Goal: Find specific page/section: Find specific page/section

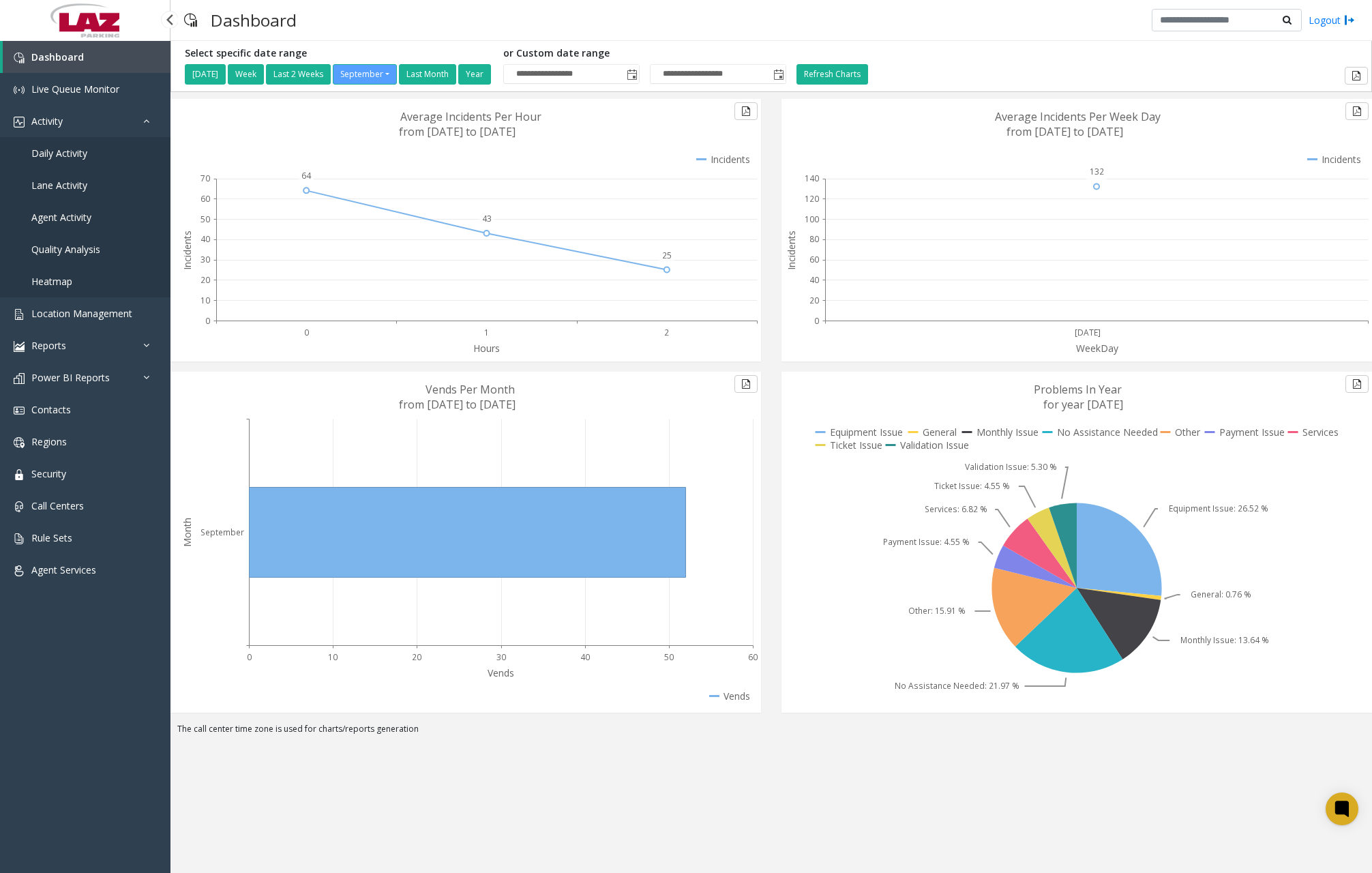
click at [82, 156] on span "Daily Activity" at bounding box center [59, 153] width 56 height 13
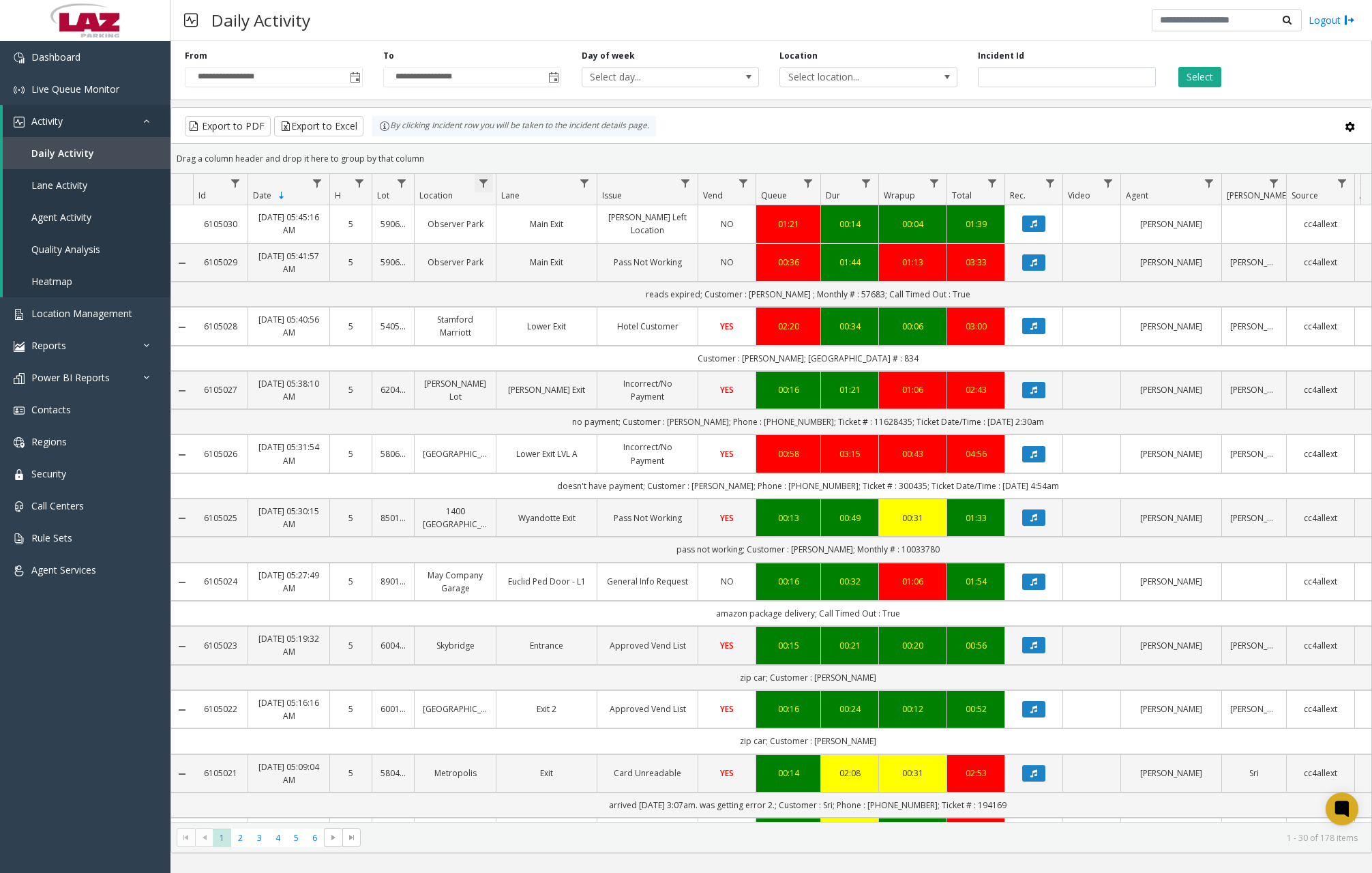
click at [486, 178] on span "Data table" at bounding box center [483, 183] width 11 height 11
click at [522, 240] on input "Location Filter" at bounding box center [543, 241] width 116 height 23
type input "******"
click at [571, 364] on button "Filter" at bounding box center [573, 369] width 56 height 30
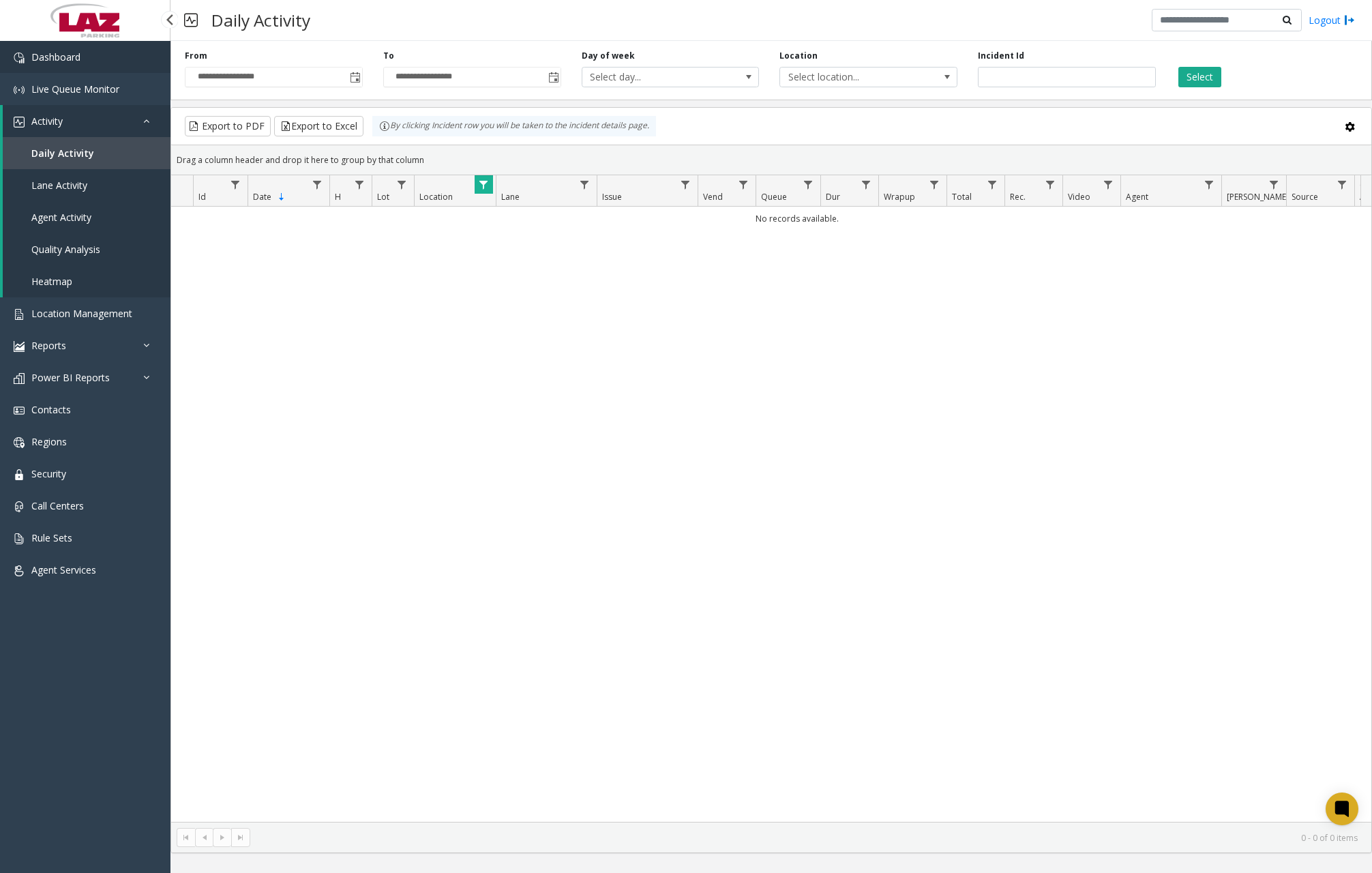
click at [109, 67] on link "Dashboard" at bounding box center [85, 56] width 170 height 32
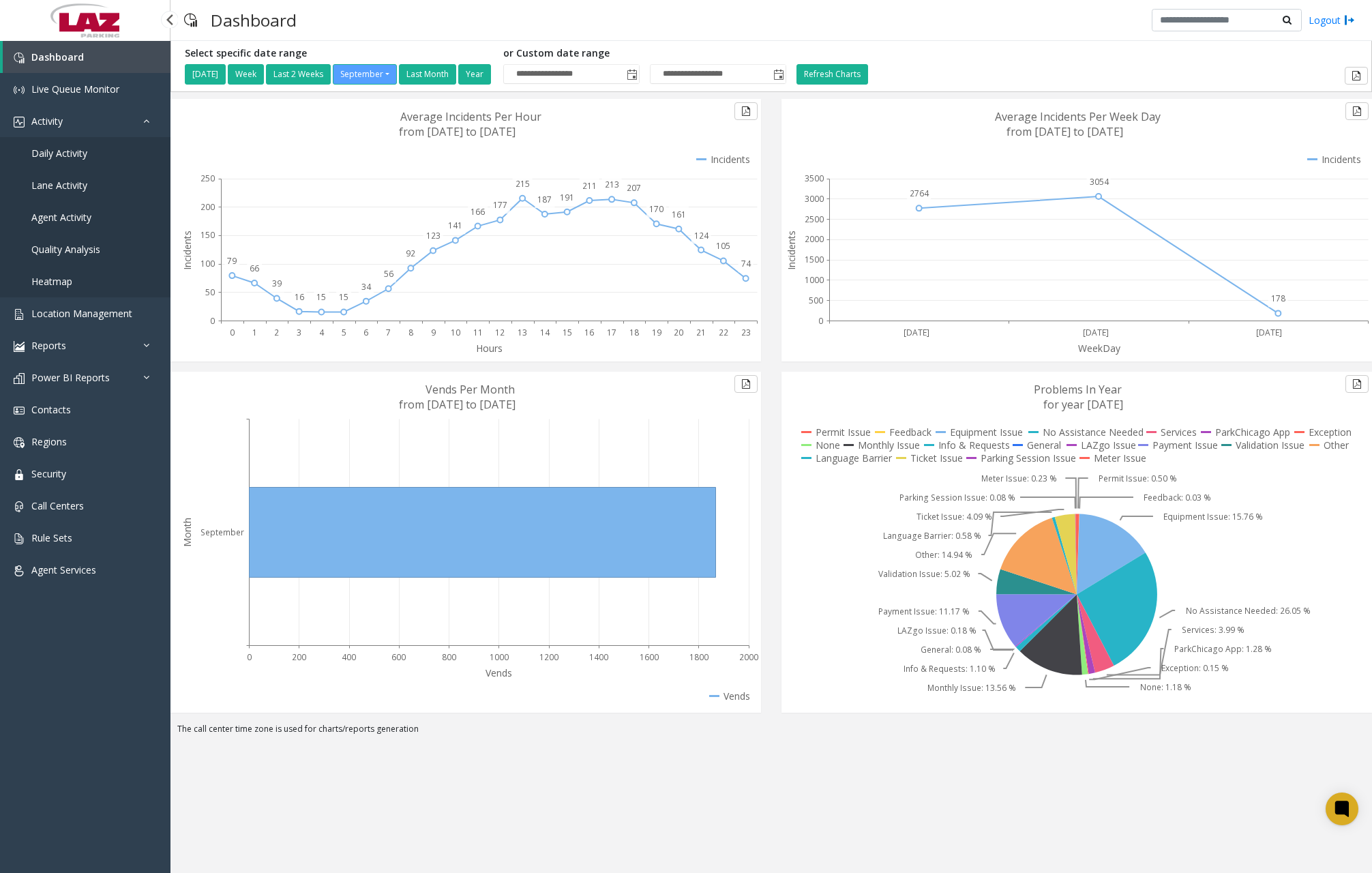
click at [76, 158] on span "Daily Activity" at bounding box center [59, 153] width 56 height 13
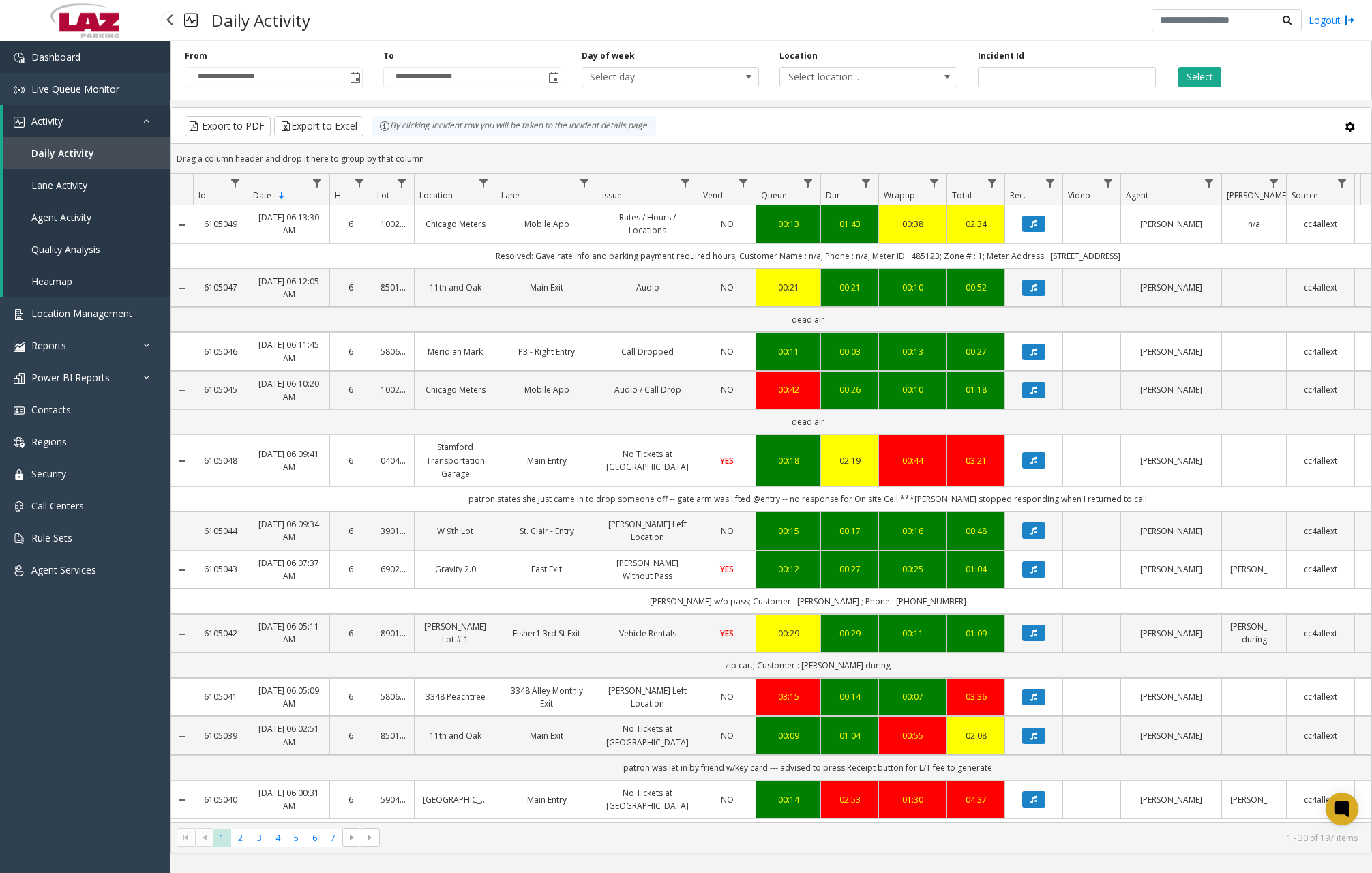
click at [72, 61] on span "Dashboard" at bounding box center [56, 56] width 49 height 13
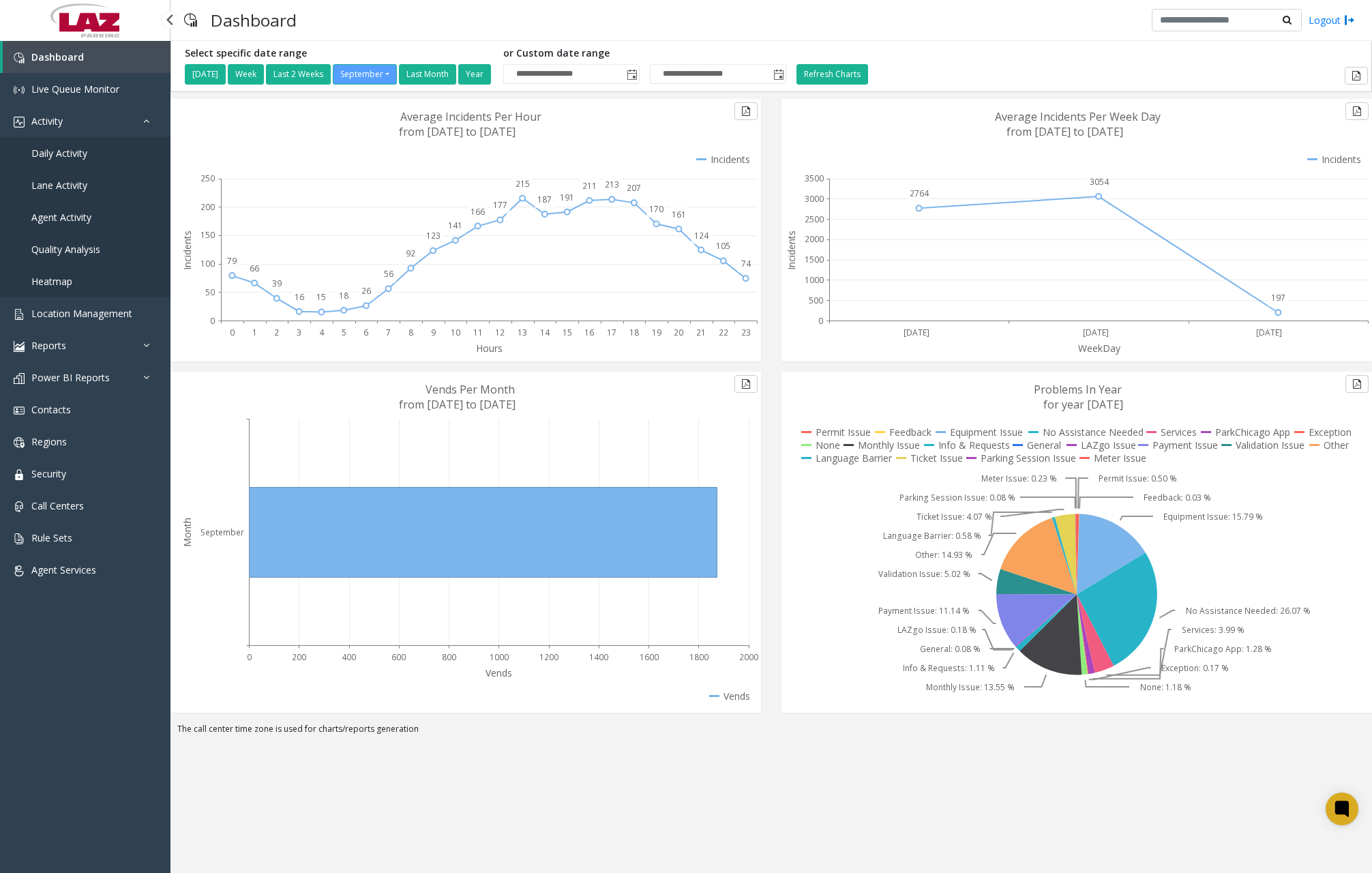
click at [70, 154] on span "Daily Activity" at bounding box center [59, 153] width 56 height 13
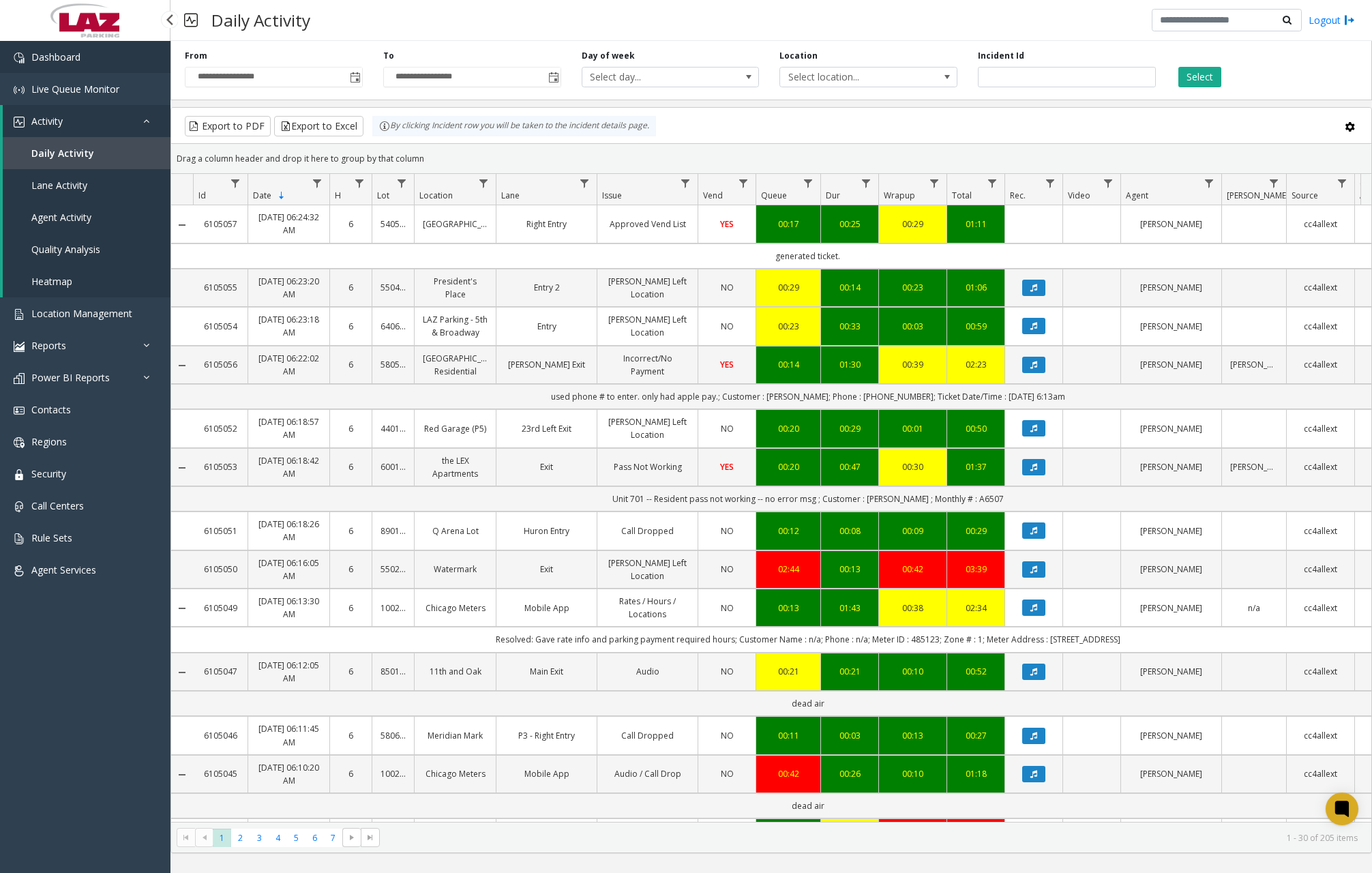
click at [67, 55] on span "Dashboard" at bounding box center [56, 56] width 49 height 13
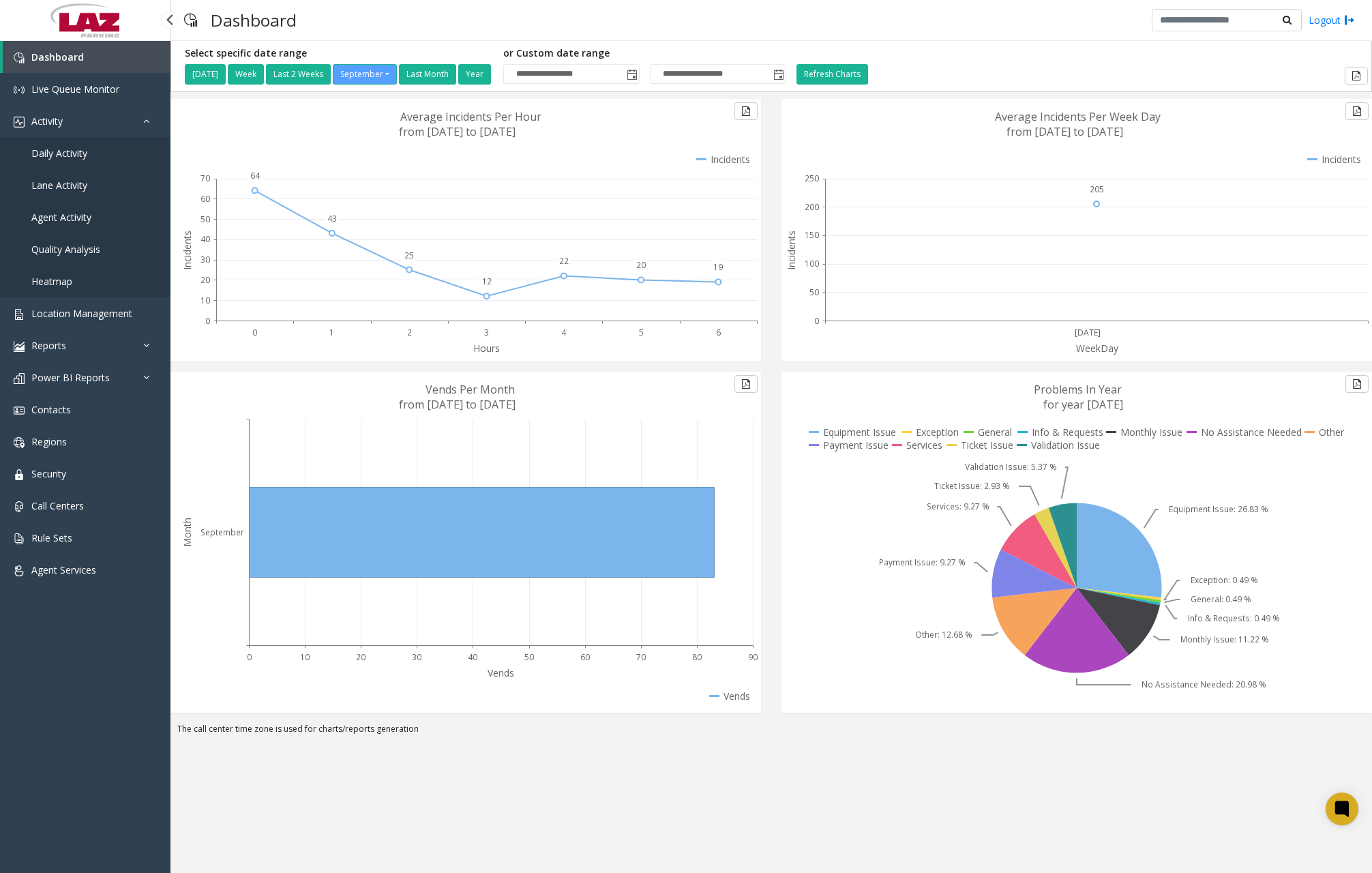
click at [81, 157] on span "Daily Activity" at bounding box center [59, 153] width 56 height 13
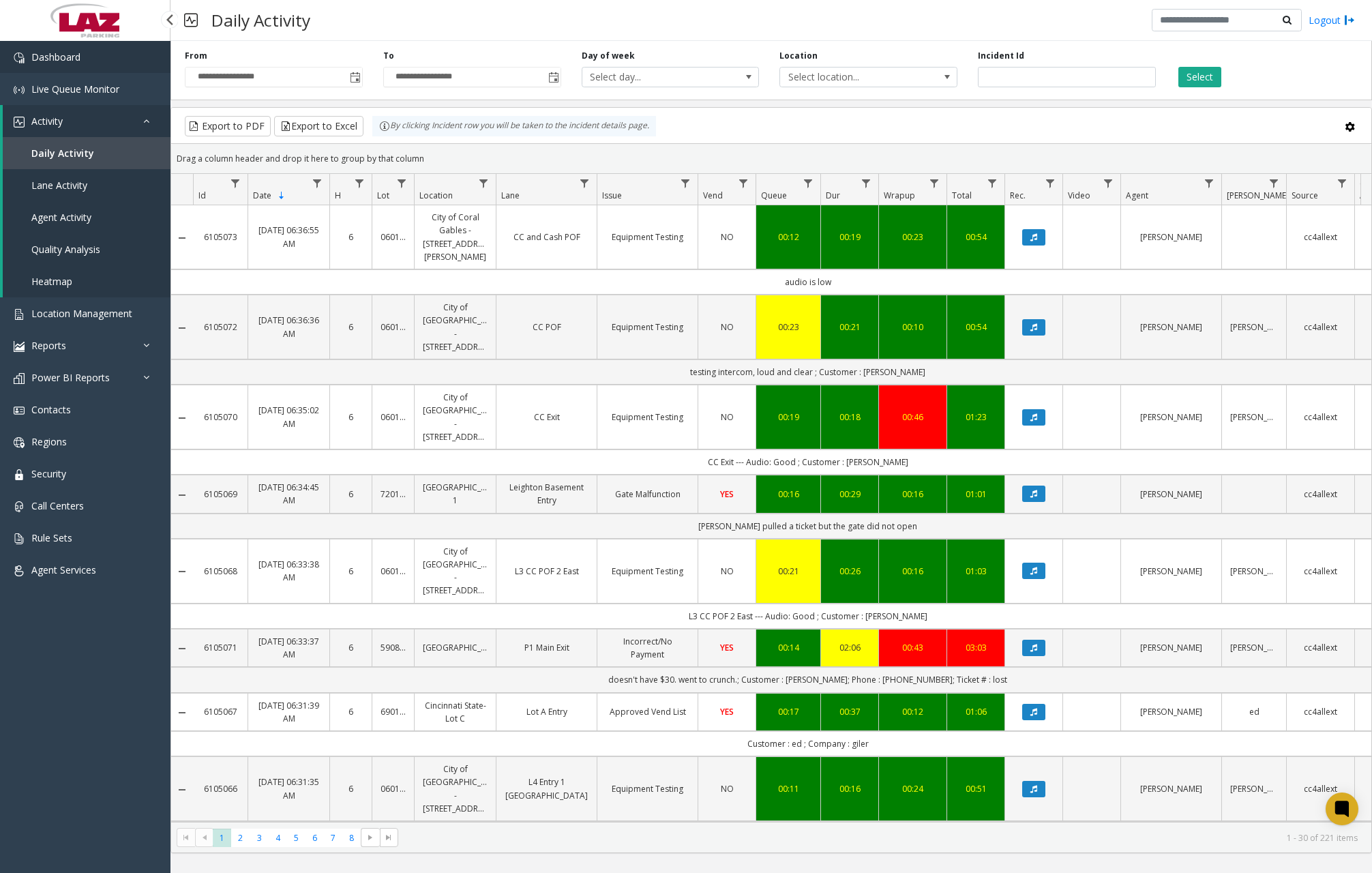
click at [107, 52] on link "Dashboard" at bounding box center [85, 56] width 170 height 32
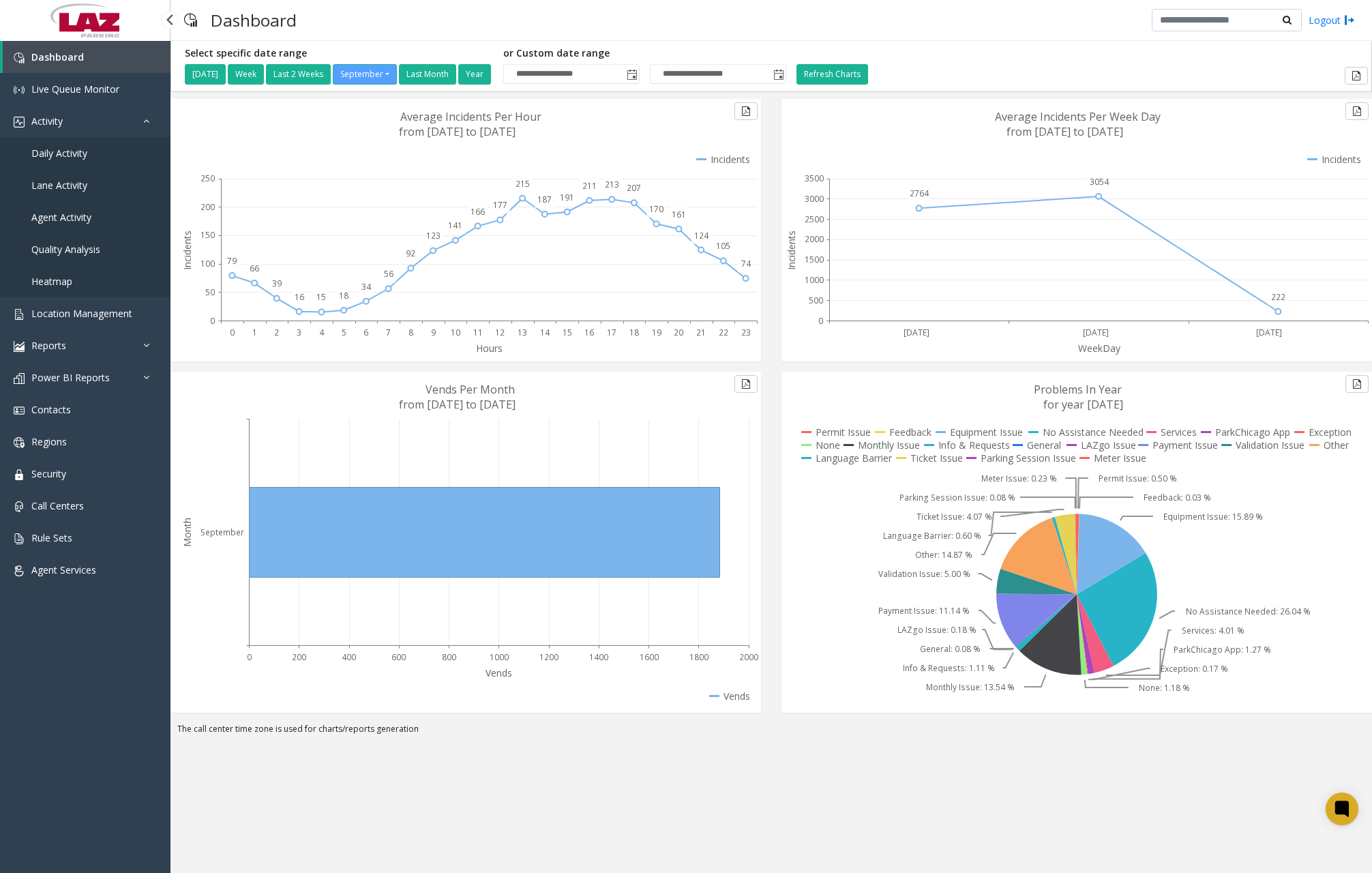
click at [85, 158] on span "Daily Activity" at bounding box center [59, 153] width 56 height 13
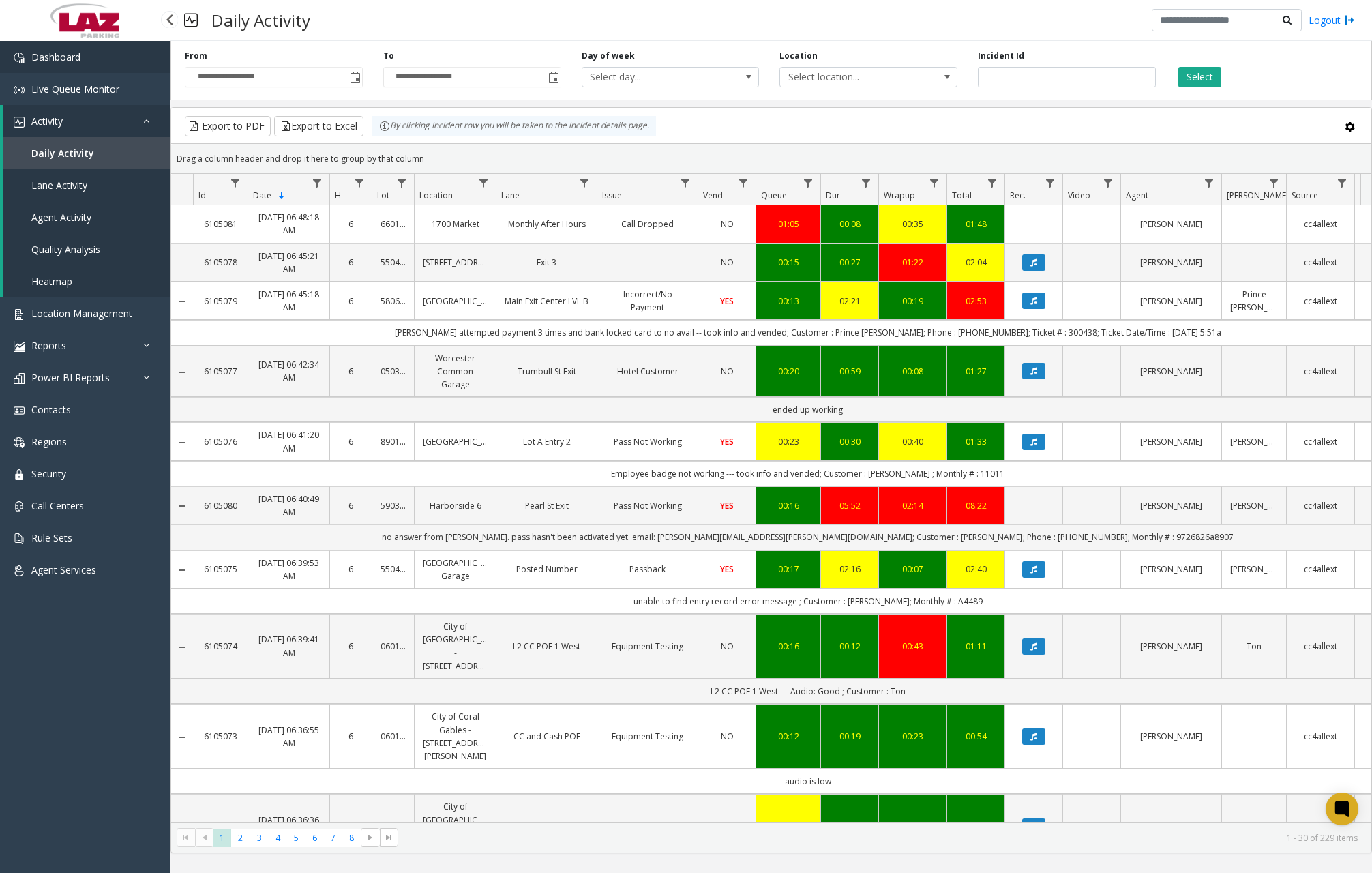
click at [77, 52] on span "Dashboard" at bounding box center [56, 56] width 49 height 13
